Goal: Find specific page/section: Find specific page/section

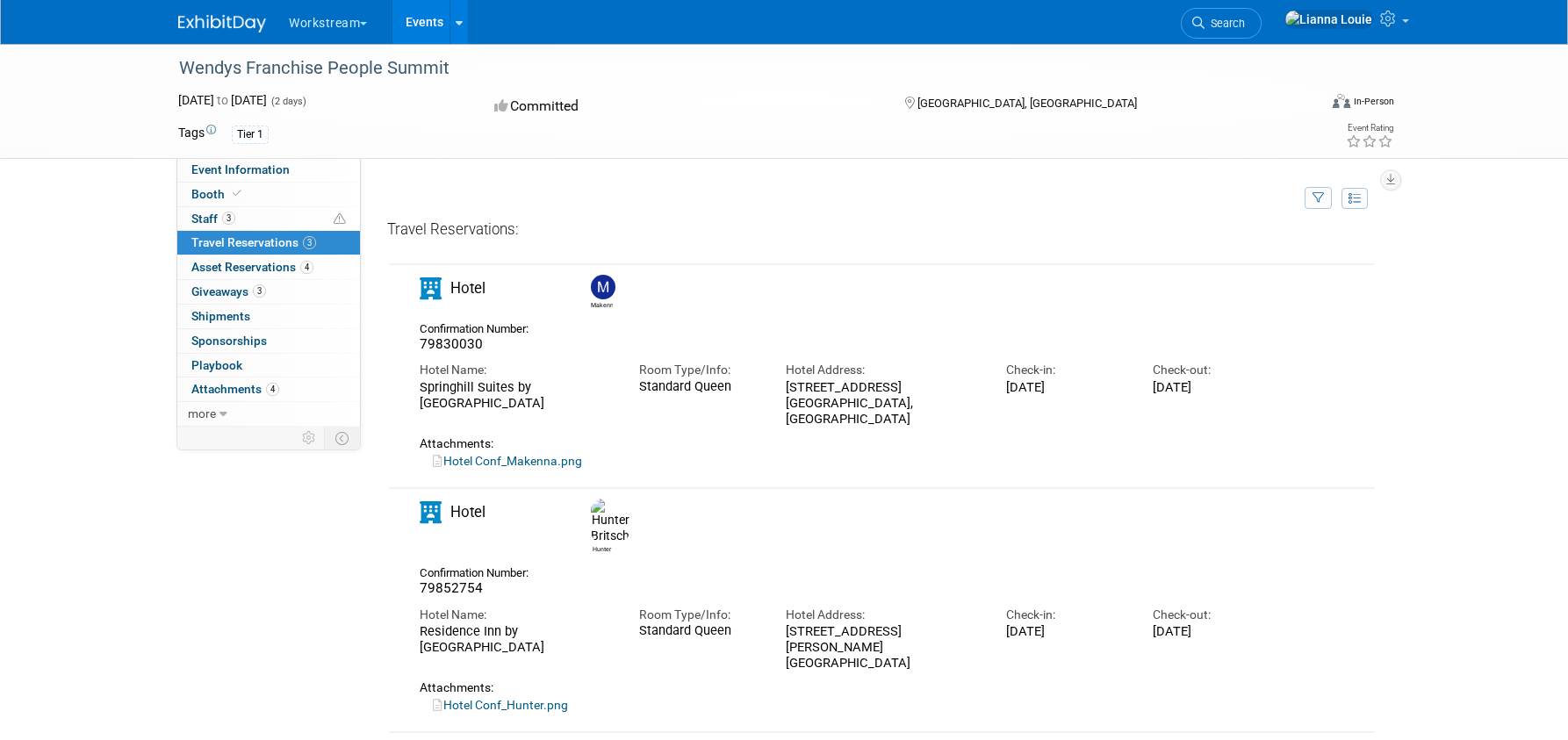
click at [440, 26] on link "Events" at bounding box center [425, 22] width 64 height 44
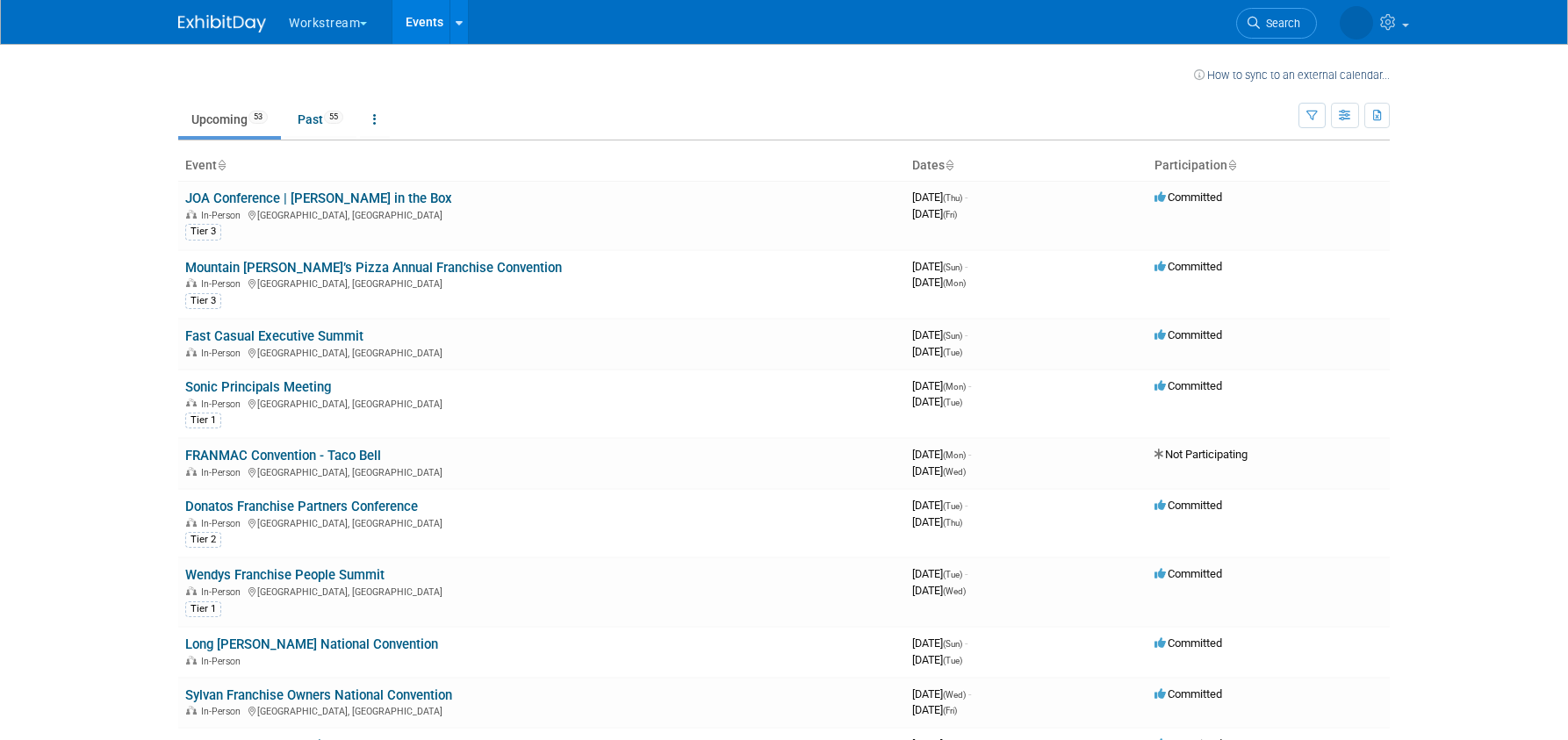
click at [1269, 19] on span "Search" at bounding box center [1280, 23] width 41 height 13
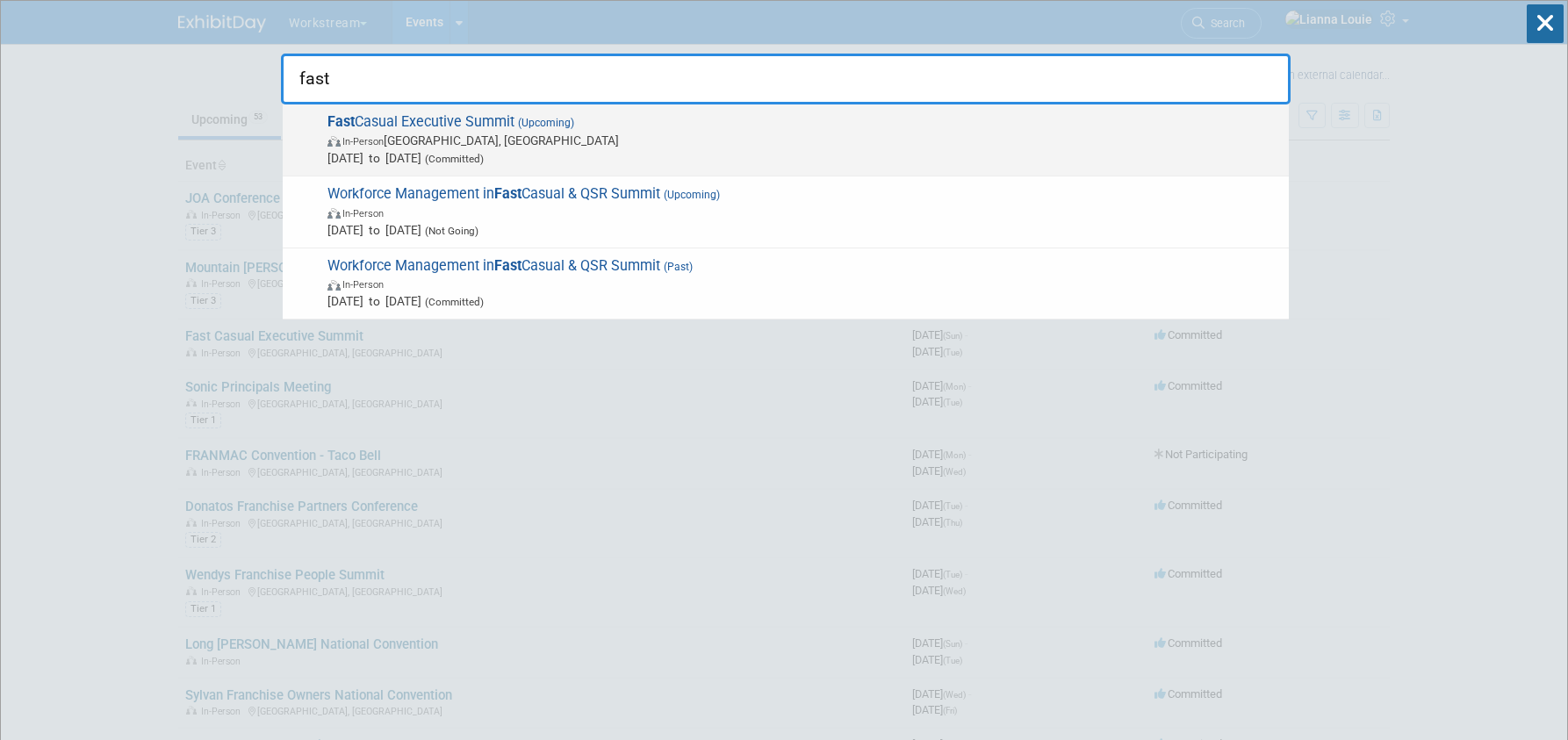
type input "fast"
click at [503, 123] on span "Fast Casual Executive Summit (Upcoming) In-Person Austin, TX Oct 5, 2025 to Oct…" at bounding box center [800, 140] width 958 height 54
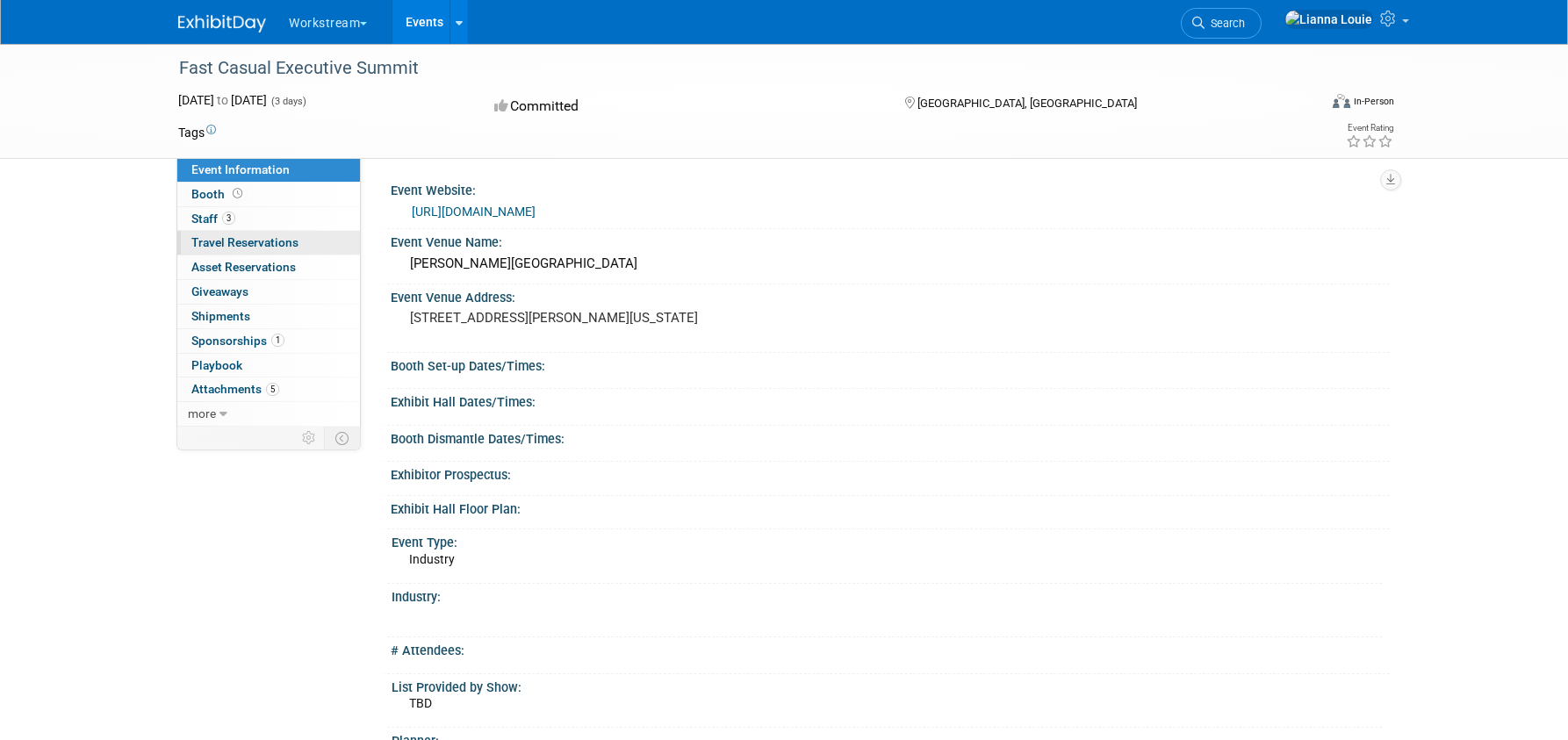
click at [261, 244] on span "Travel Reservations 0" at bounding box center [245, 243] width 107 height 14
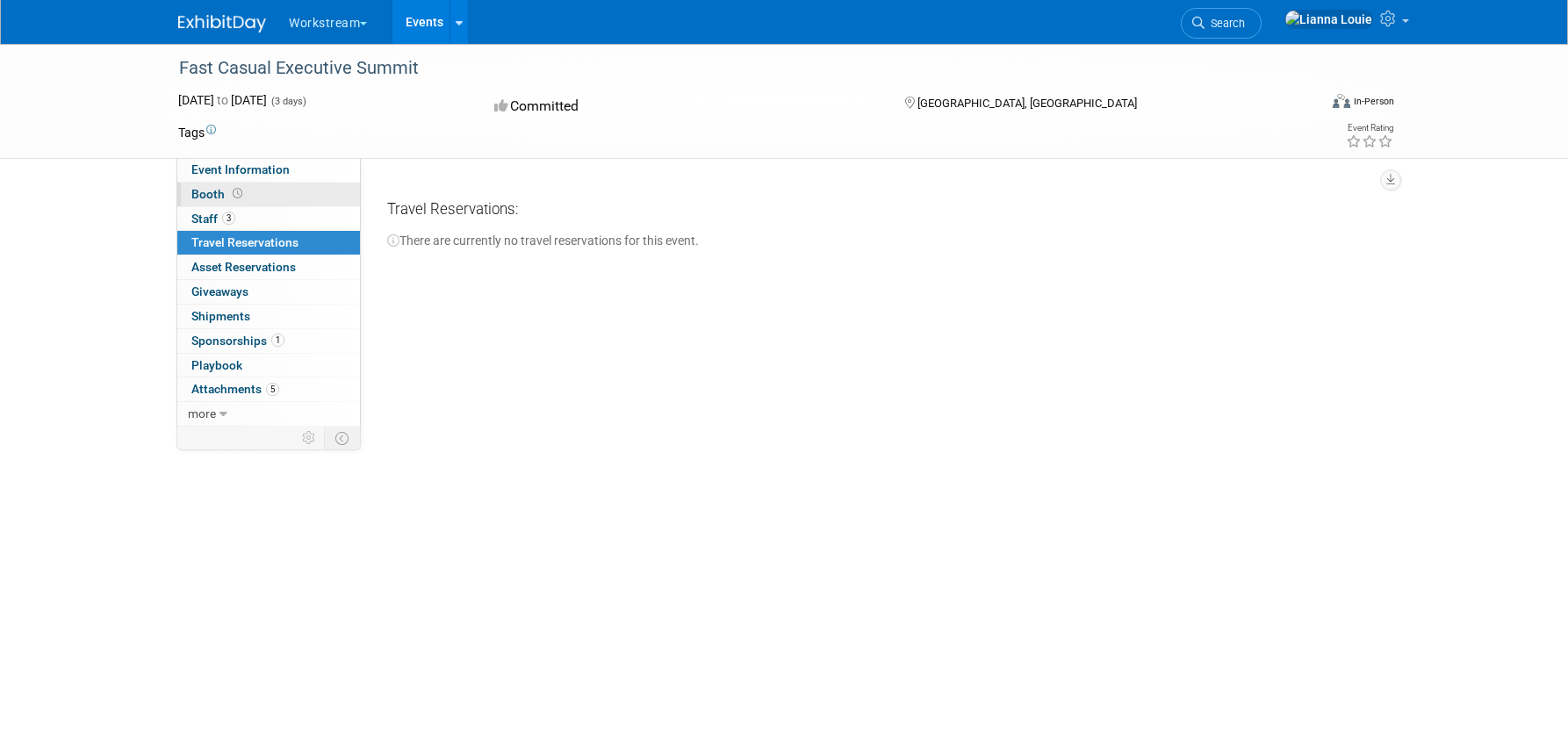
click at [249, 199] on link "Booth" at bounding box center [268, 195] width 183 height 24
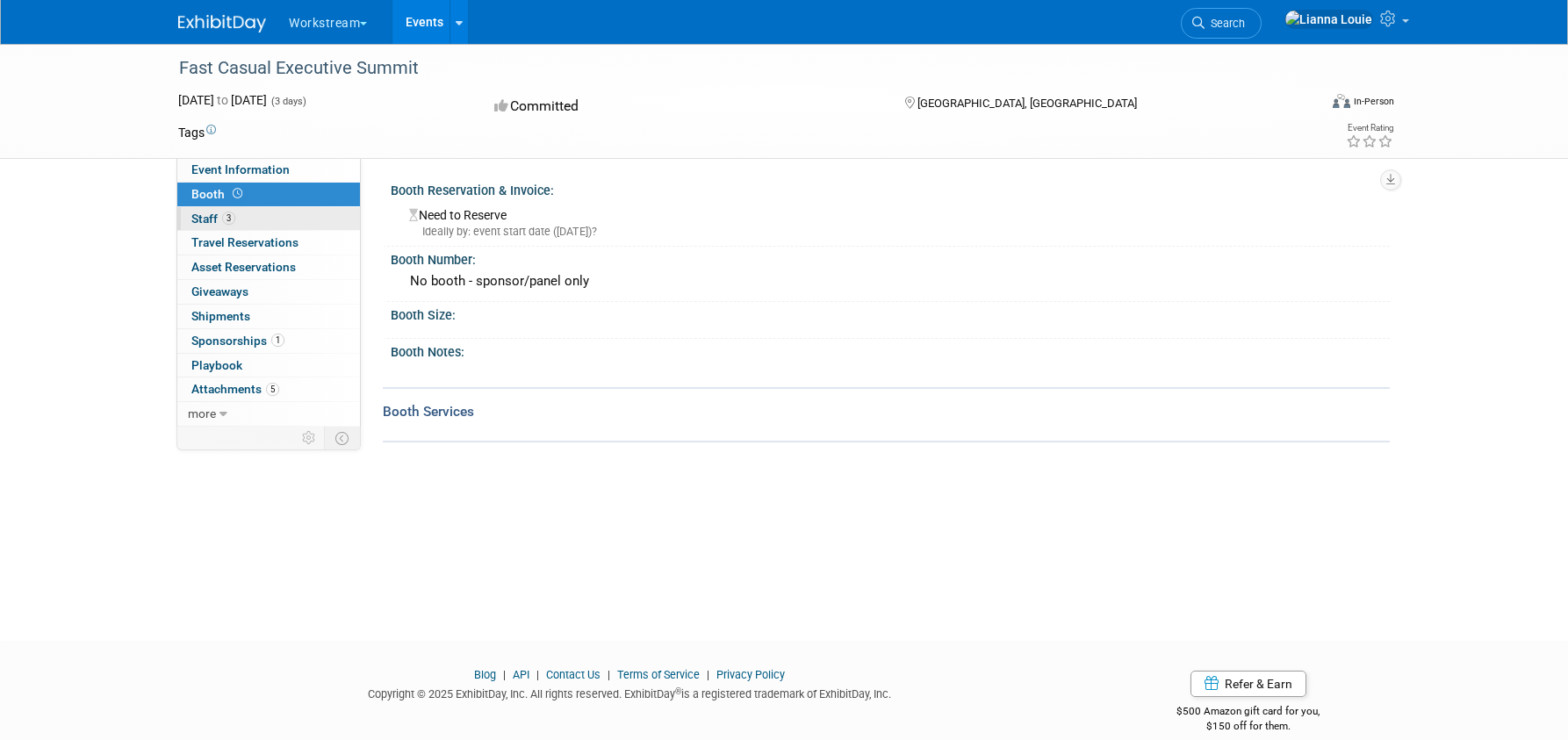
click at [260, 222] on link "3 Staff 3" at bounding box center [268, 219] width 183 height 24
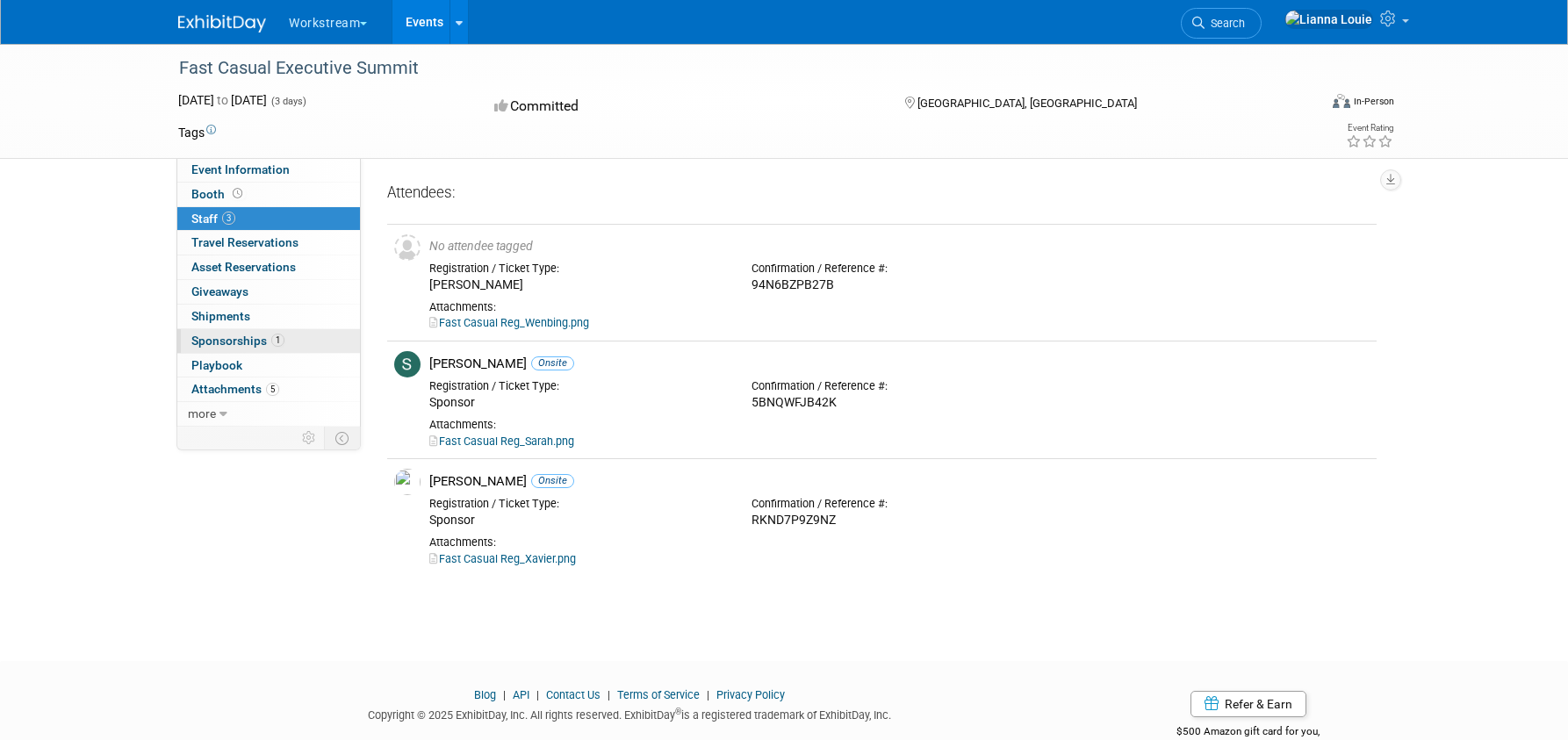
click at [277, 341] on span "1" at bounding box center [277, 340] width 13 height 13
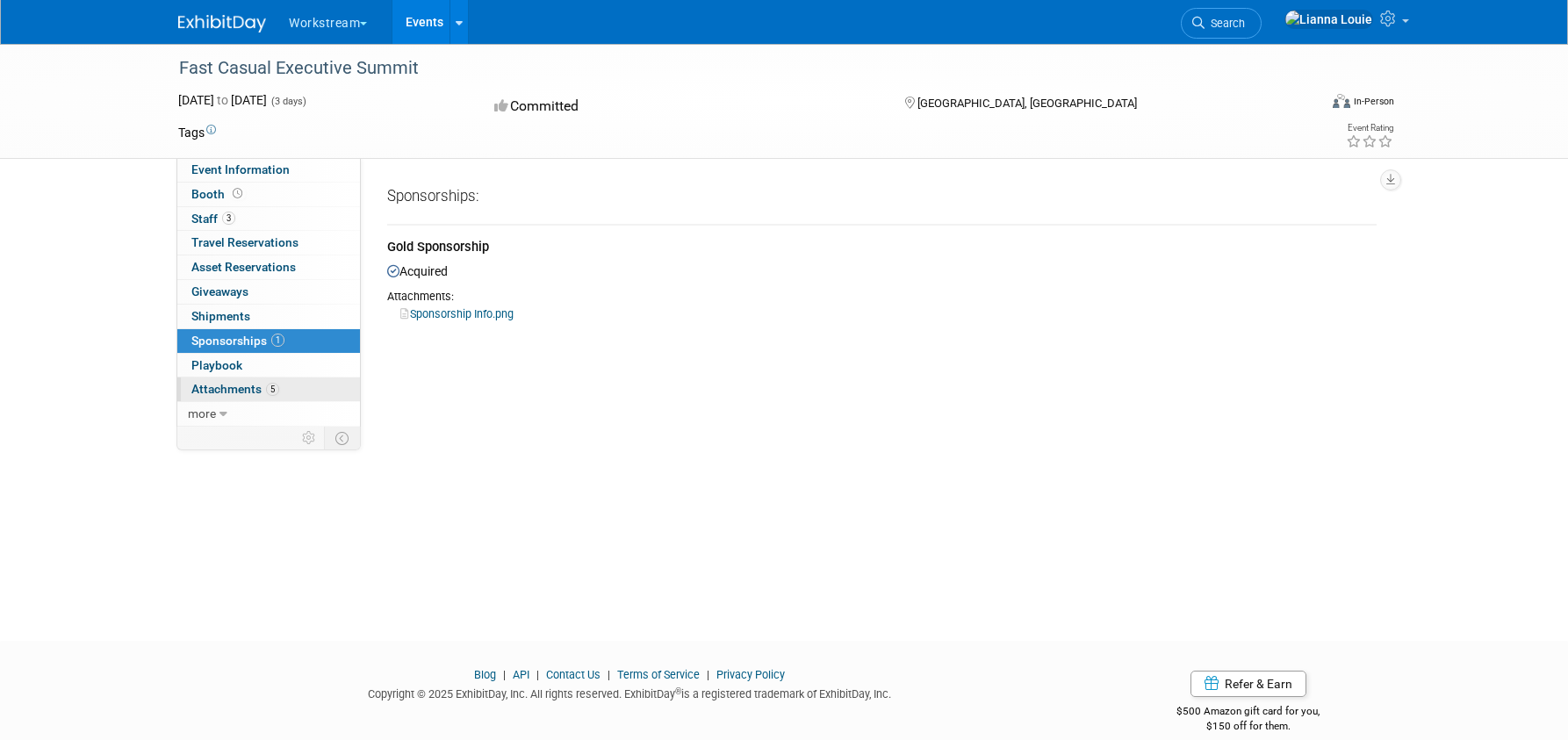
click at [287, 386] on link "5 Attachments 5" at bounding box center [268, 390] width 183 height 24
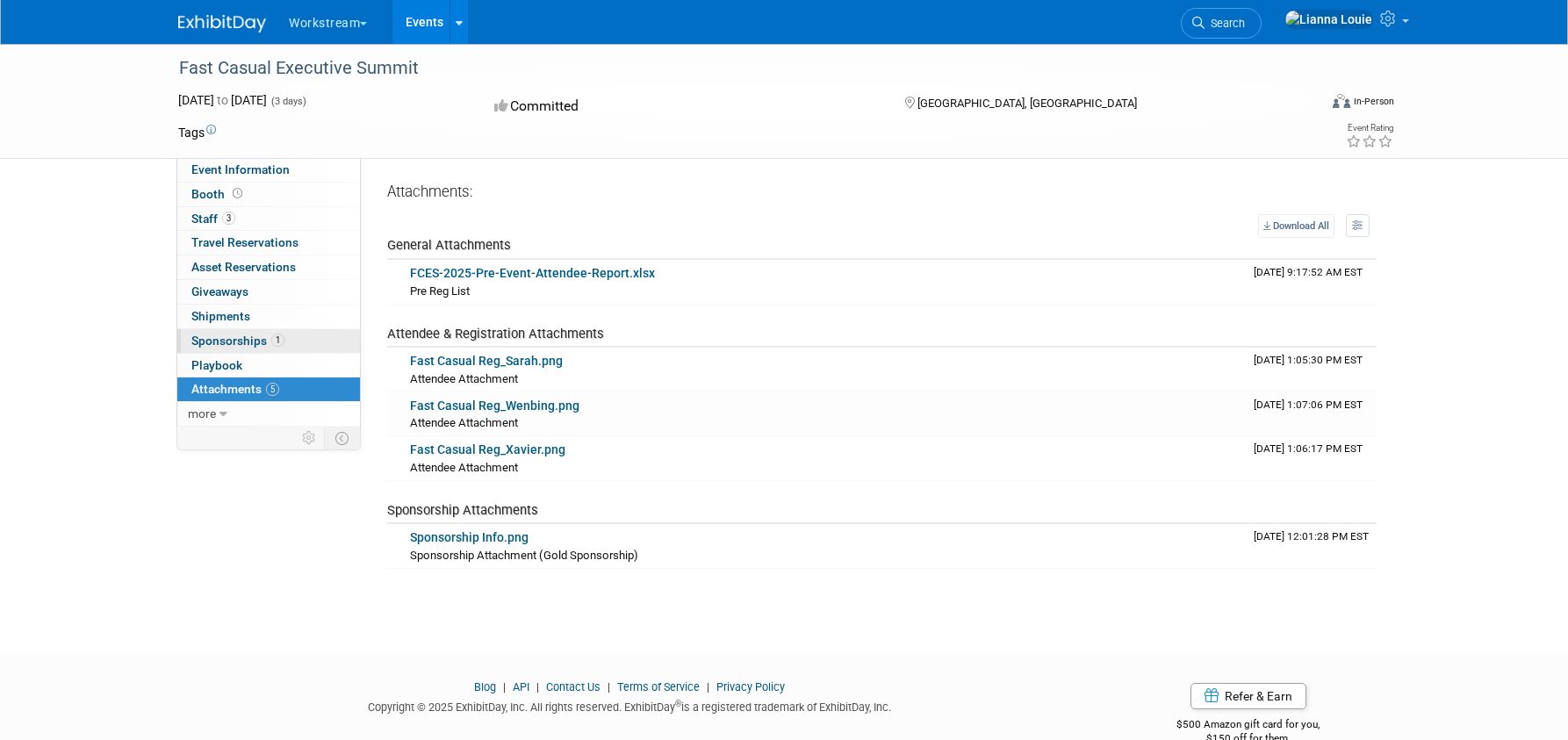
click at [271, 341] on span "1" at bounding box center [277, 340] width 13 height 13
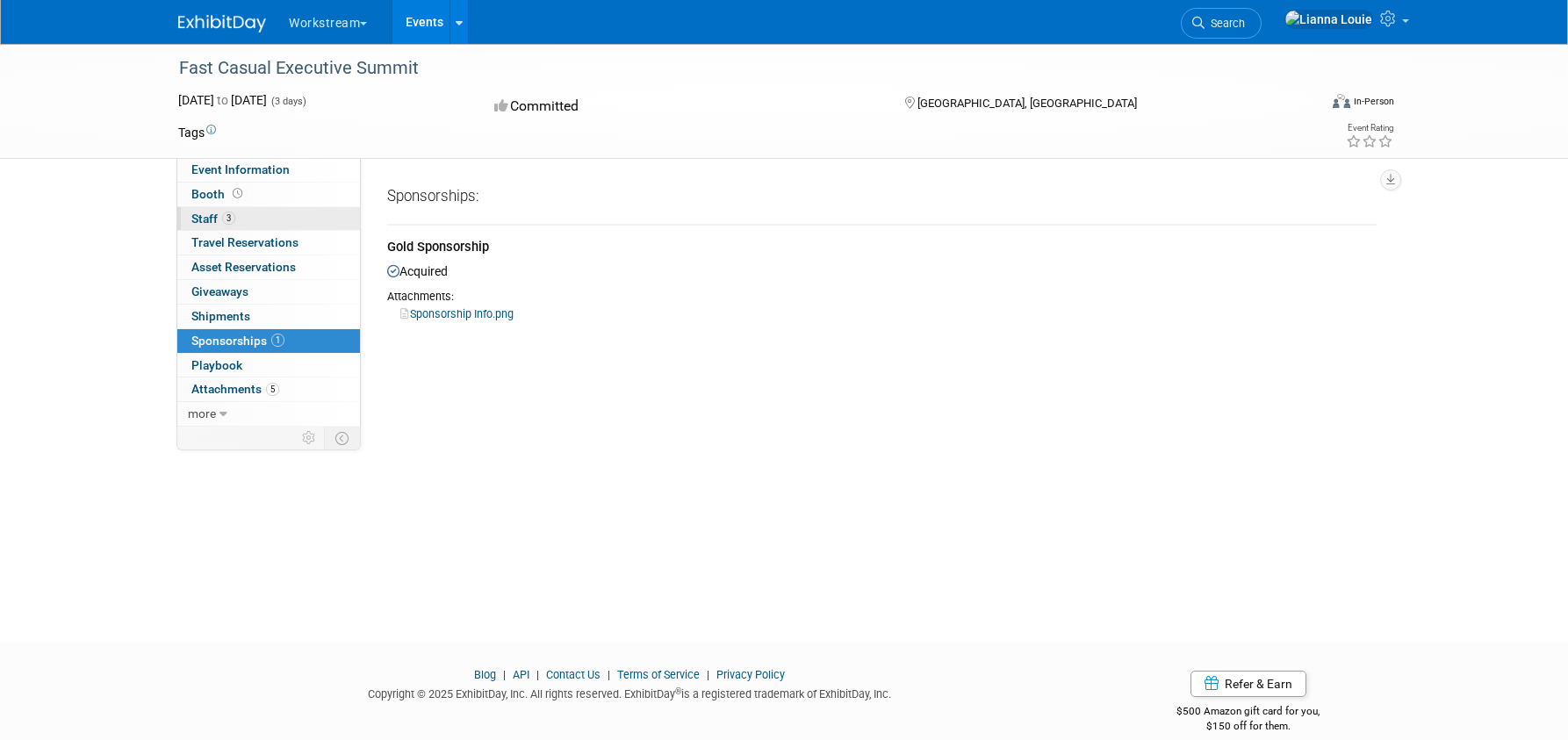
click at [259, 227] on link "3 Staff 3" at bounding box center [268, 219] width 183 height 24
